Goal: Complete application form: Complete application form

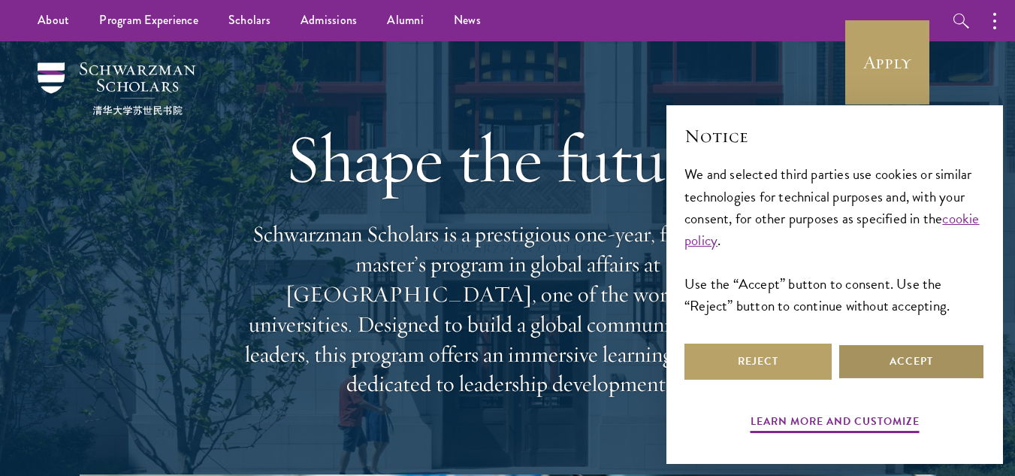
click at [893, 363] on button "Accept" at bounding box center [911, 361] width 147 height 36
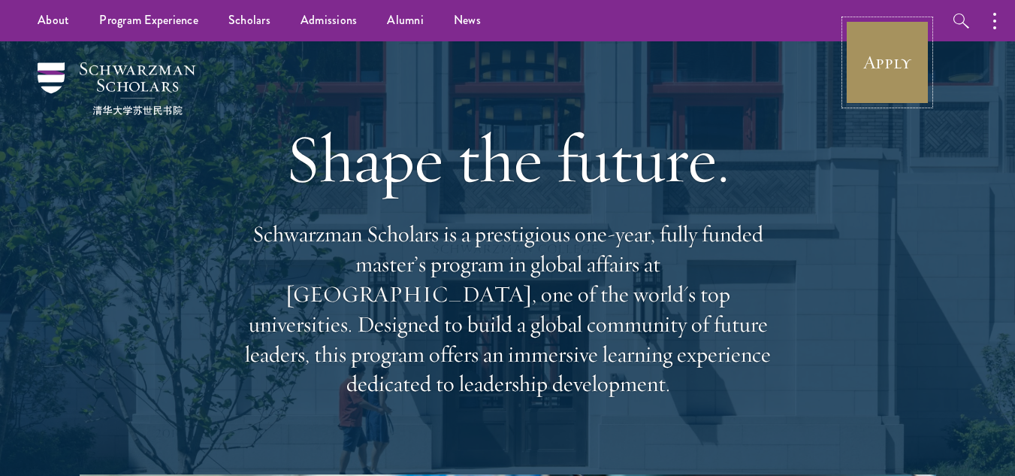
click at [872, 81] on link "Apply" at bounding box center [887, 62] width 84 height 84
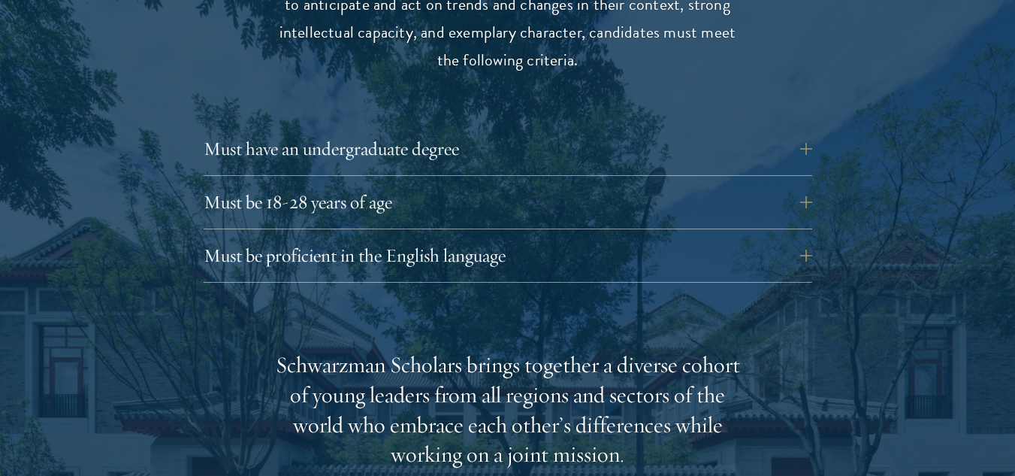
scroll to position [2073, 0]
click at [331, 130] on button "Must have an undergraduate degree" at bounding box center [519, 148] width 609 height 36
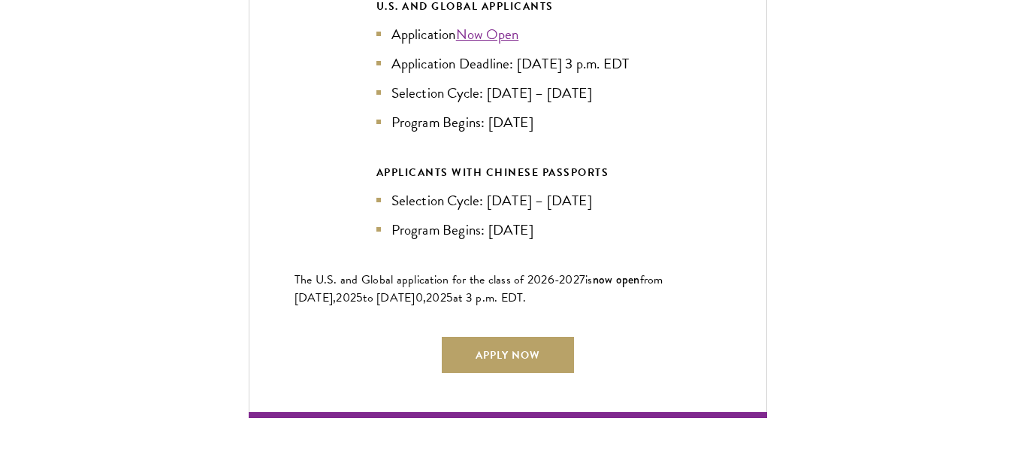
scroll to position [3638, 0]
click at [467, 348] on link "Apply Now" at bounding box center [508, 354] width 132 height 36
